Goal: Find specific page/section: Find specific page/section

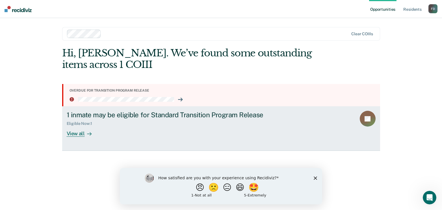
click at [79, 134] on div "View all" at bounding box center [83, 131] width 32 height 11
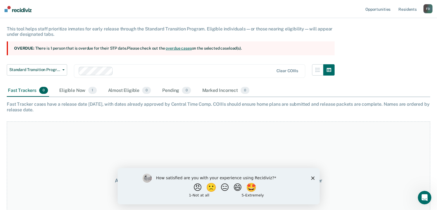
scroll to position [69, 0]
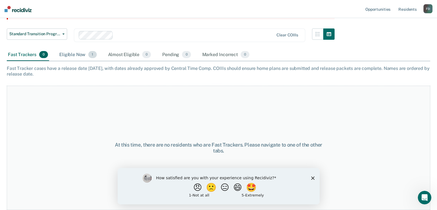
click at [81, 56] on div "Eligible Now 1" at bounding box center [78, 55] width 40 height 12
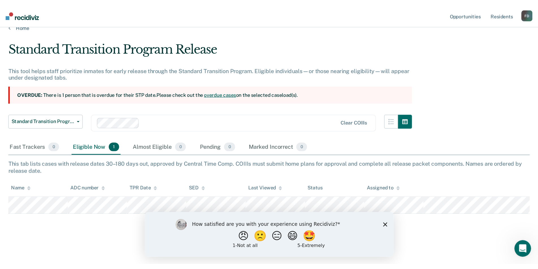
scroll to position [0, 0]
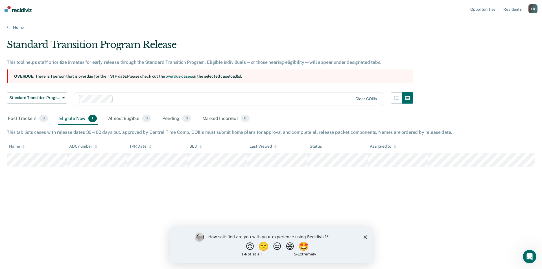
click at [82, 119] on div "Eligible Now 1" at bounding box center [78, 119] width 40 height 12
click at [63, 98] on icon "button" at bounding box center [63, 97] width 2 height 1
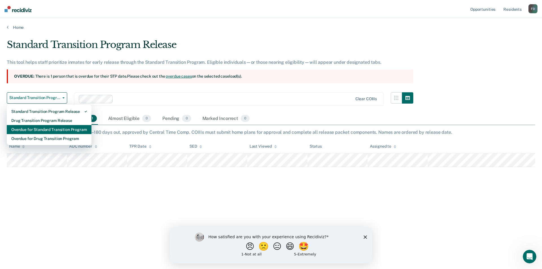
click at [55, 125] on div "Overdue for Standard Transition Program" at bounding box center [49, 129] width 76 height 9
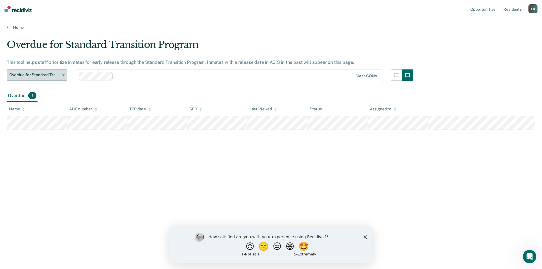
click at [53, 74] on span "Overdue for Standard Transition Program" at bounding box center [34, 75] width 51 height 5
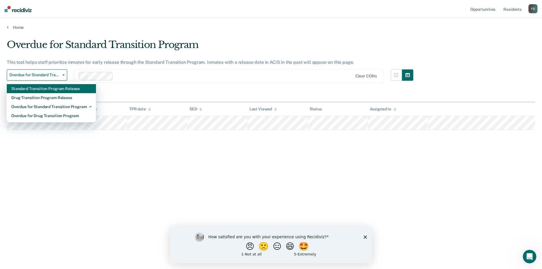
click at [58, 90] on div "Standard Transition Program Release" at bounding box center [51, 88] width 80 height 9
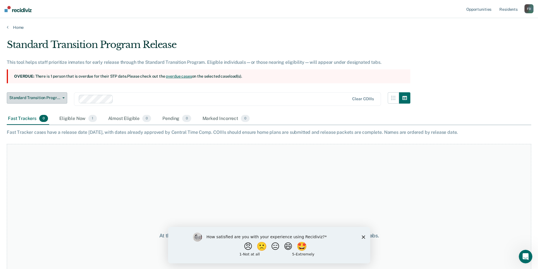
click at [58, 96] on span "Standard Transition Program Release" at bounding box center [34, 97] width 51 height 5
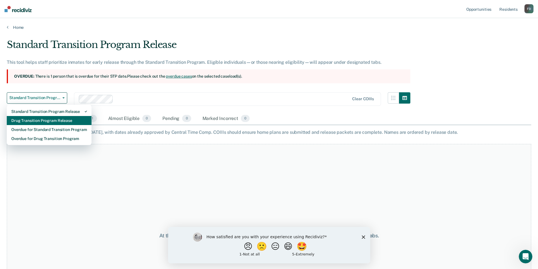
click at [56, 120] on div "Drug Transition Program Release" at bounding box center [49, 120] width 76 height 9
